Goal: Information Seeking & Learning: Learn about a topic

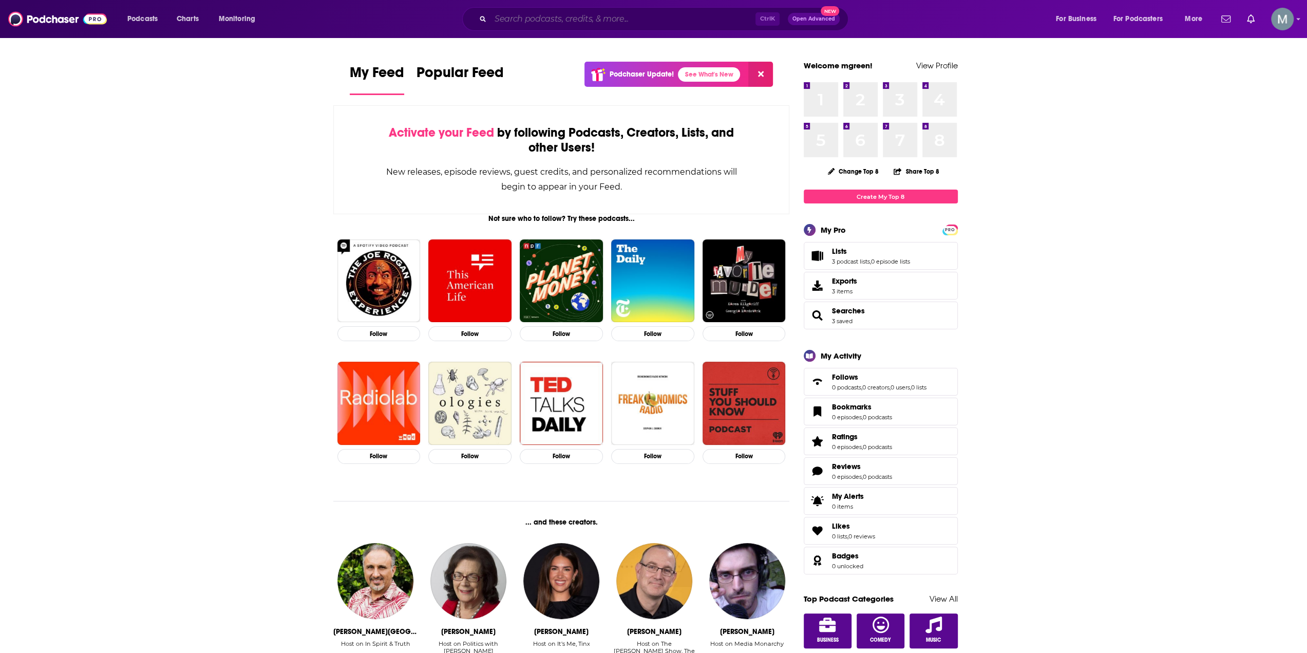
click at [547, 22] on input "Search podcasts, credits, & more..." at bounding box center [623, 19] width 265 height 16
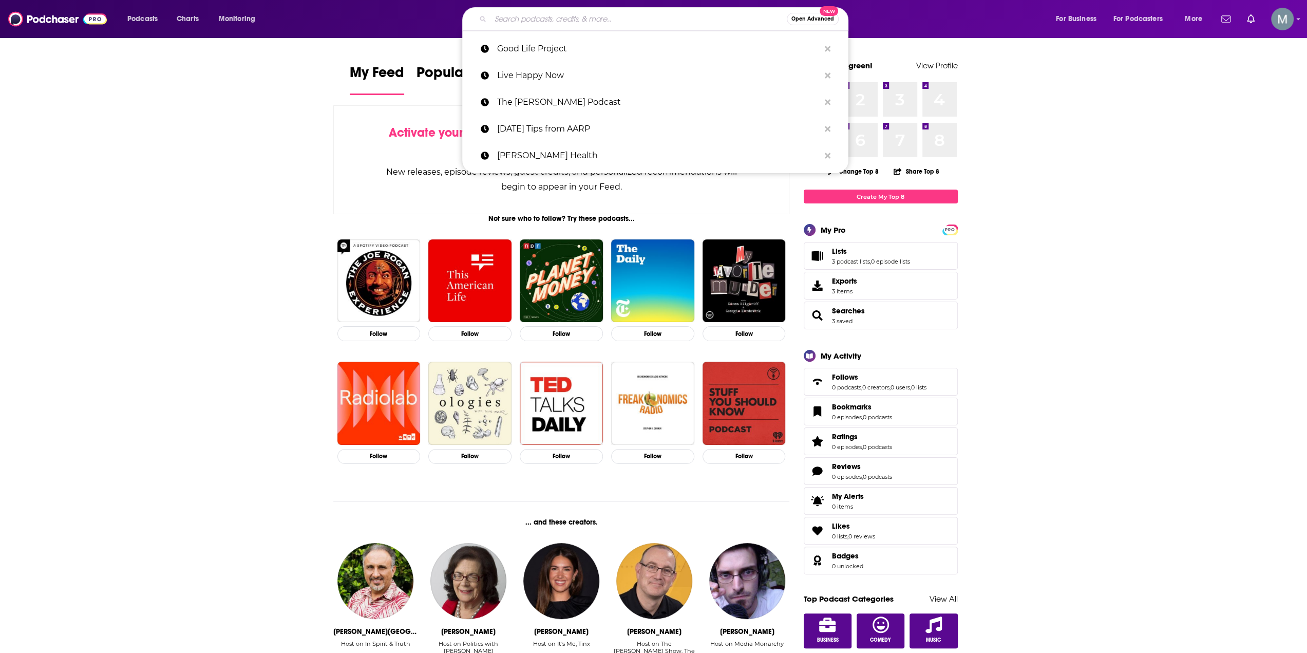
type input "p"
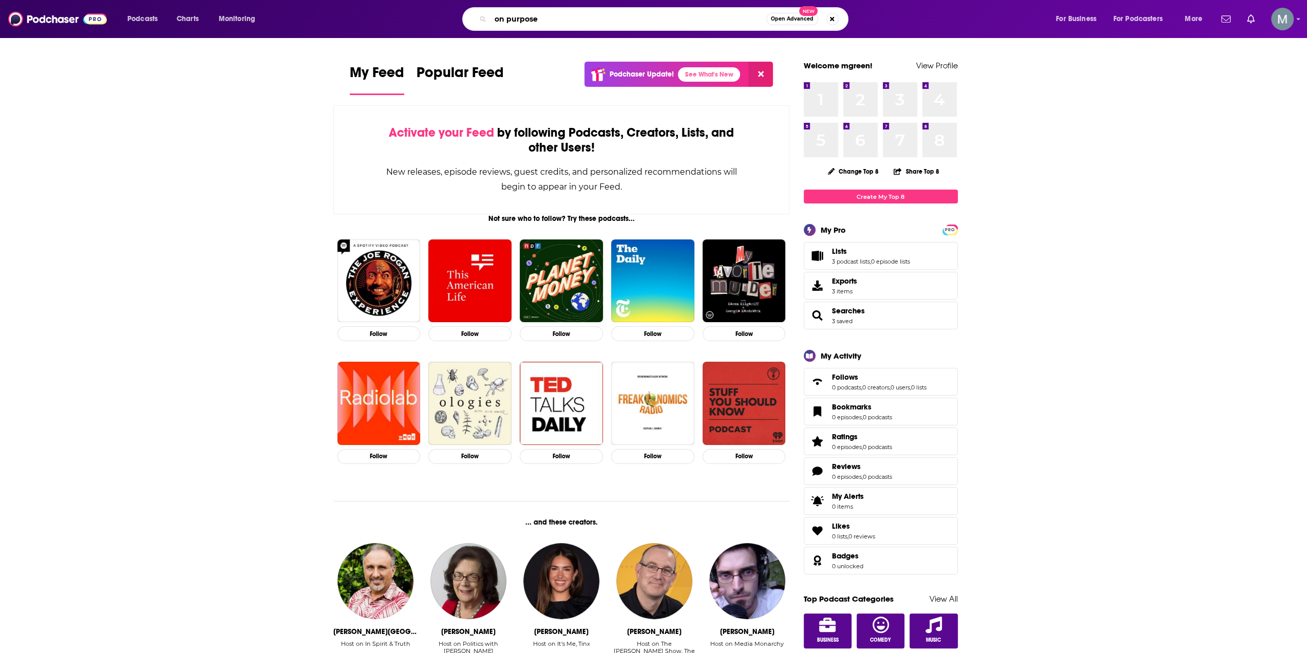
type input "on purpose"
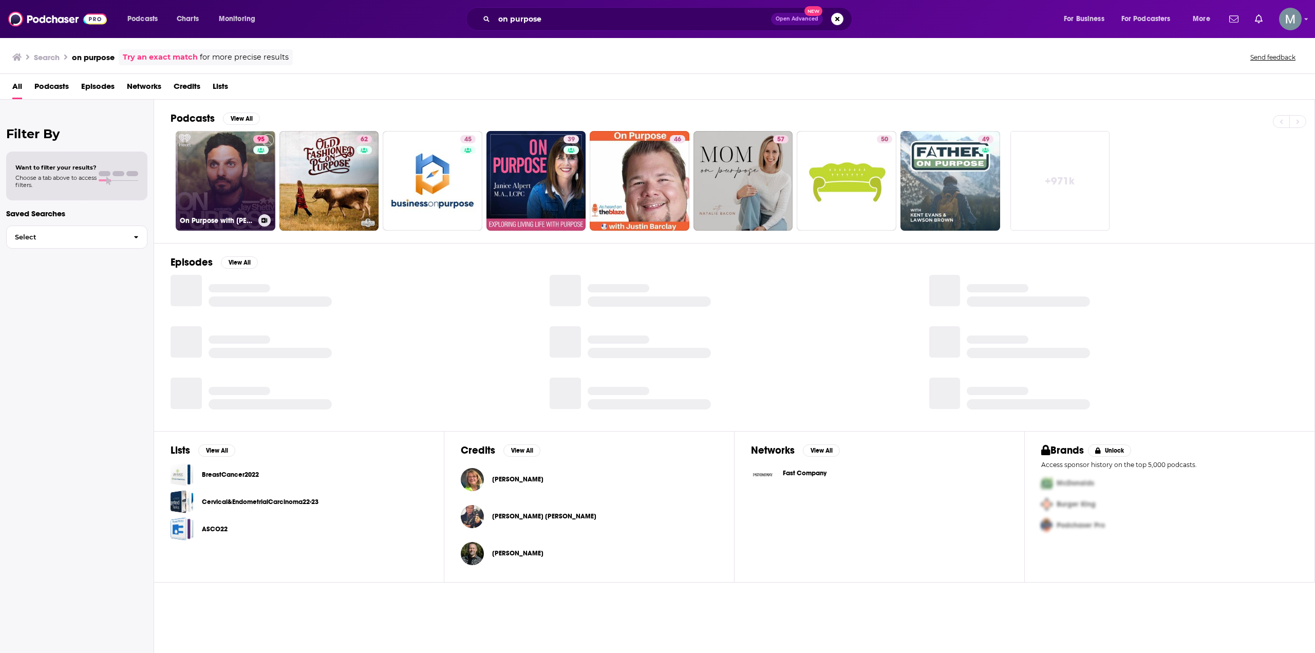
click at [194, 188] on link "95 On Purpose with [PERSON_NAME]" at bounding box center [226, 181] width 100 height 100
